Goal: Transaction & Acquisition: Purchase product/service

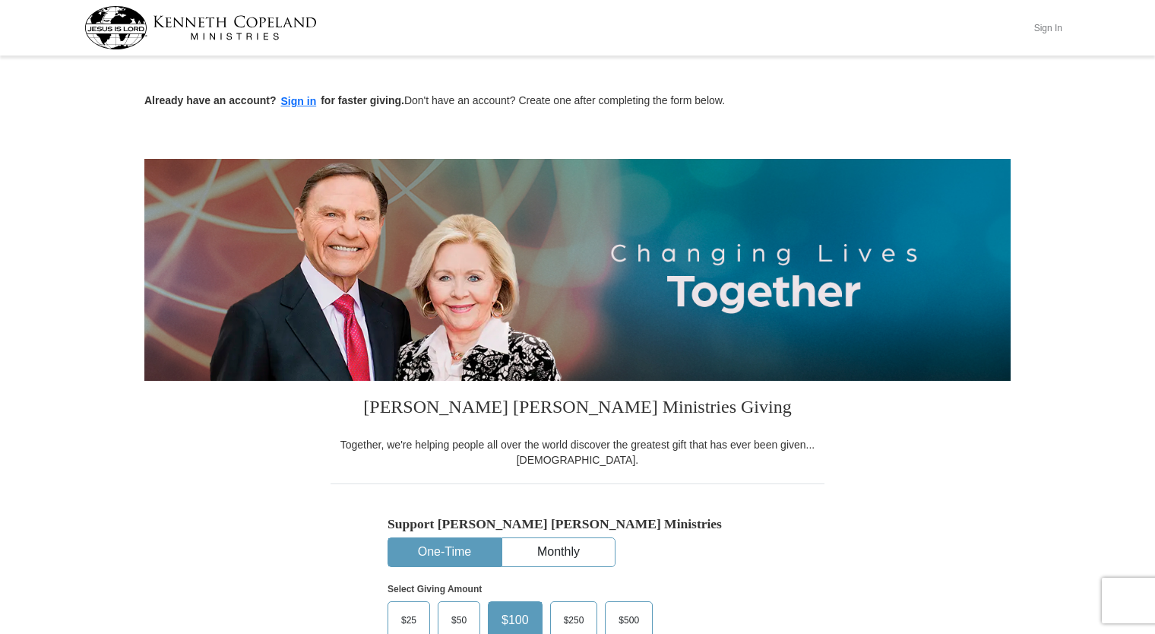
click at [1053, 27] on button "Sign In" at bounding box center [1048, 28] width 46 height 24
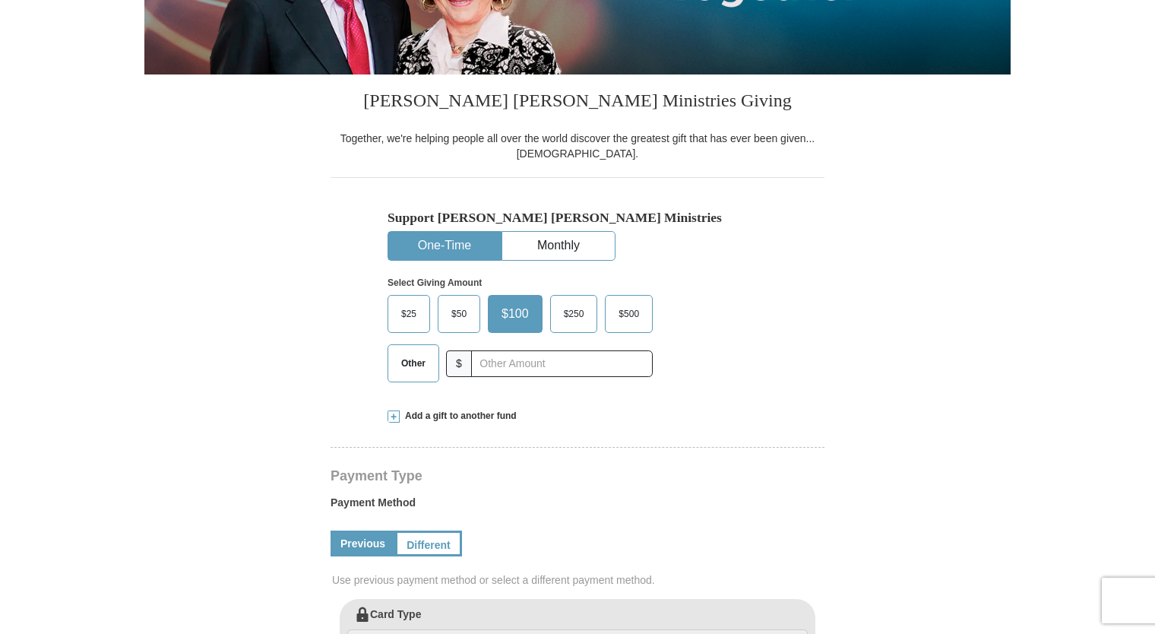
select select "KY"
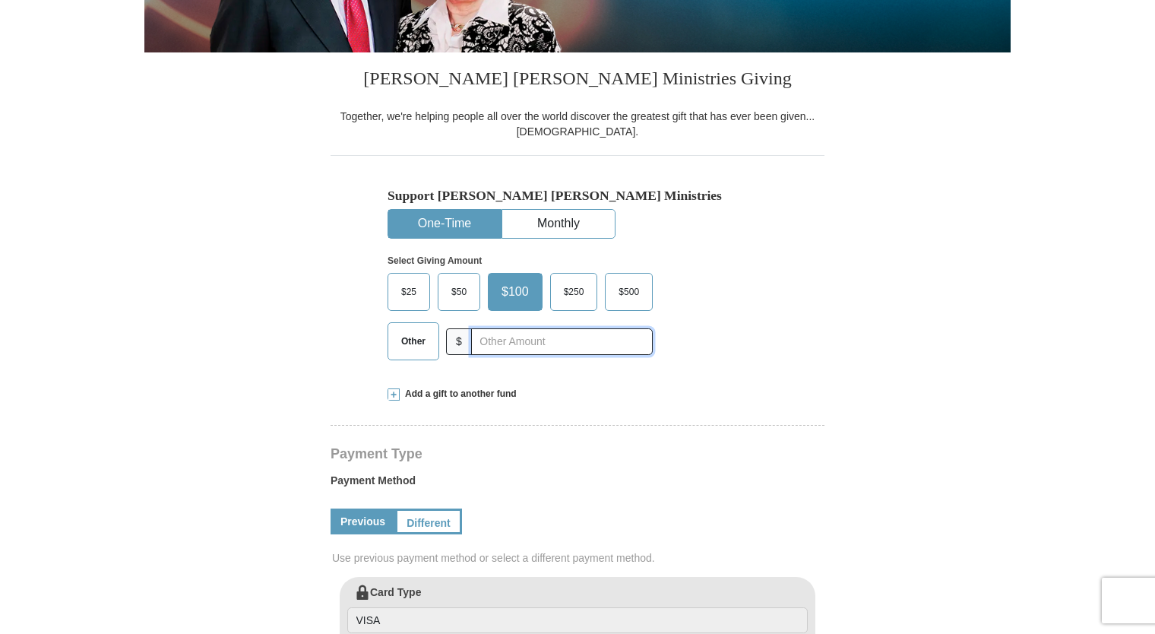
click at [542, 337] on input "text" at bounding box center [562, 341] width 182 height 27
type input "75"
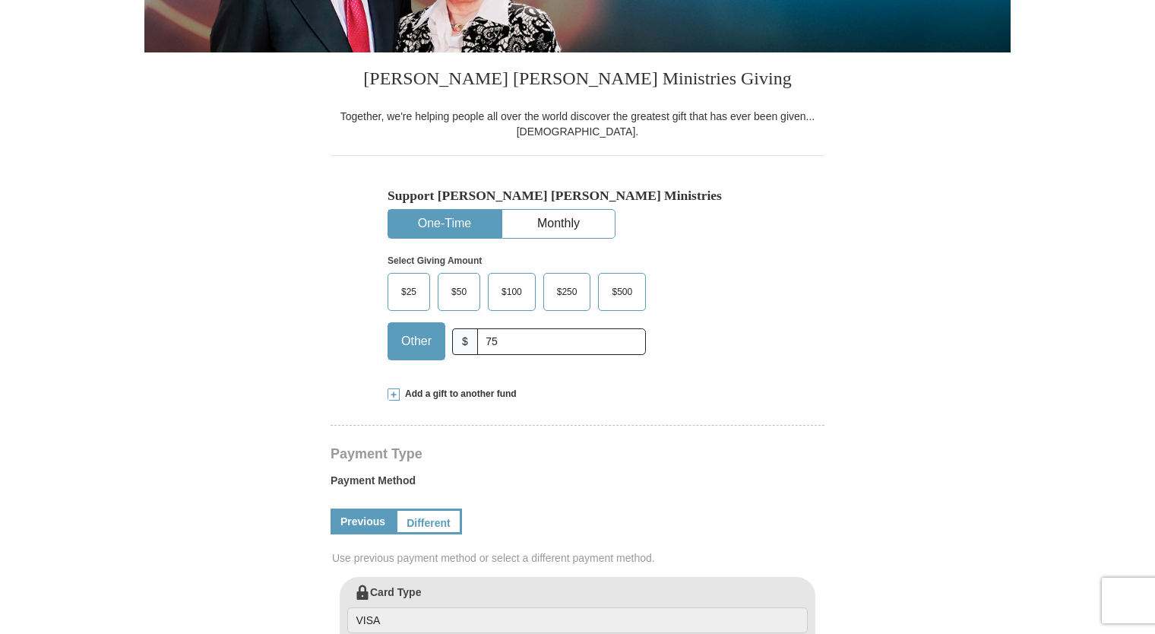
type input "75"
click at [420, 397] on span "Add a gift to another fund" at bounding box center [458, 394] width 117 height 13
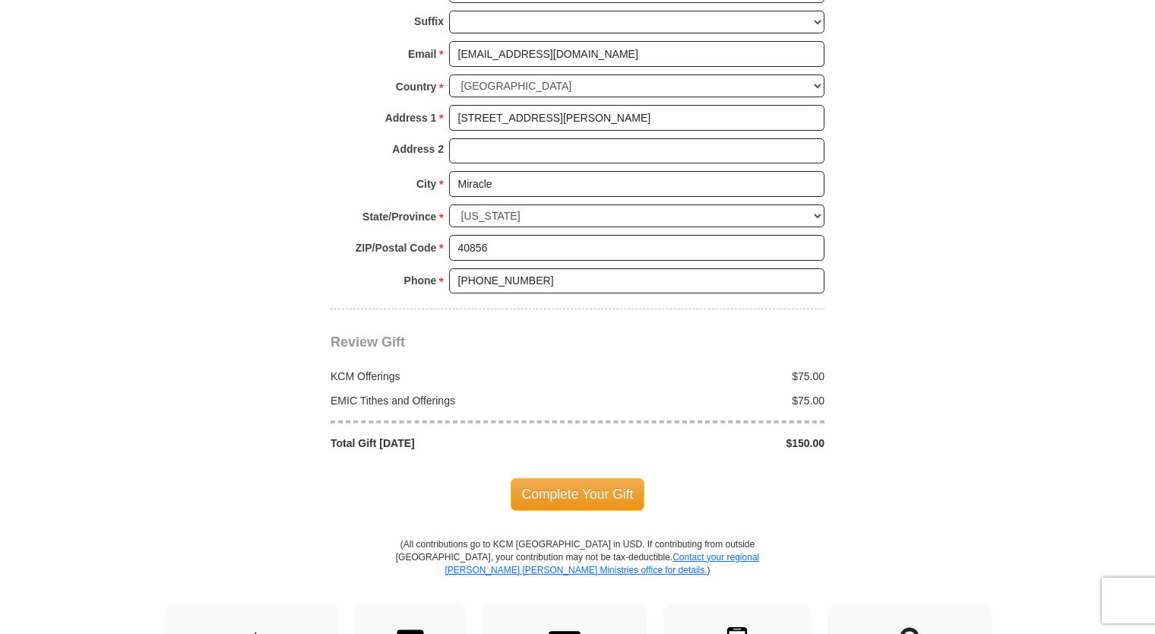
scroll to position [1372, 0]
click at [593, 476] on span "Complete Your Gift" at bounding box center [578, 492] width 135 height 32
